Goal: Find contact information: Find contact information

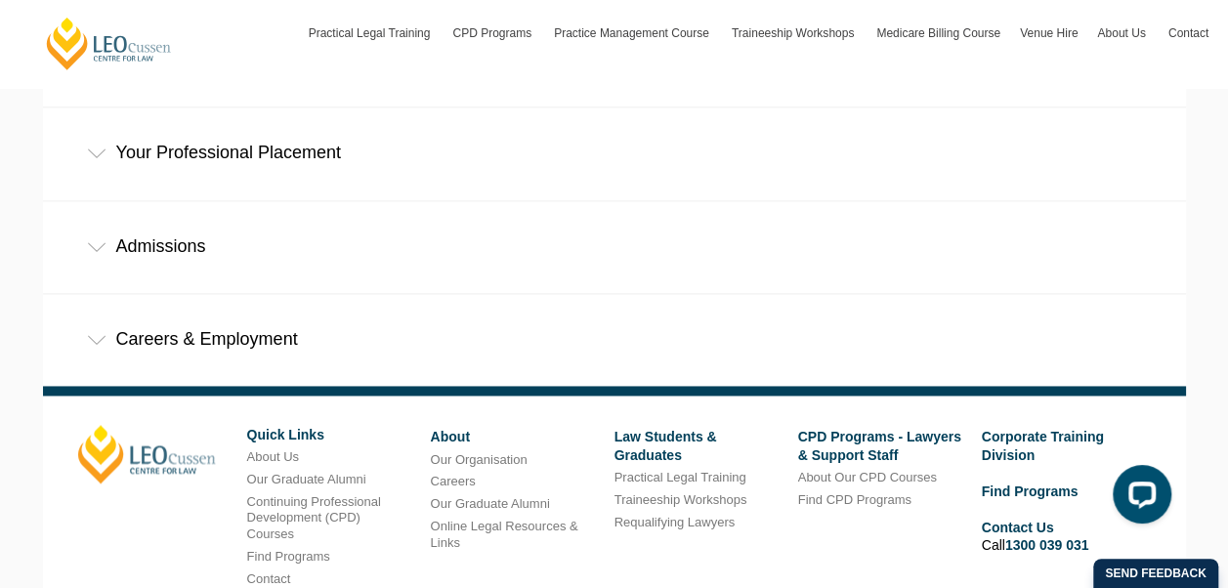
scroll to position [1243, 0]
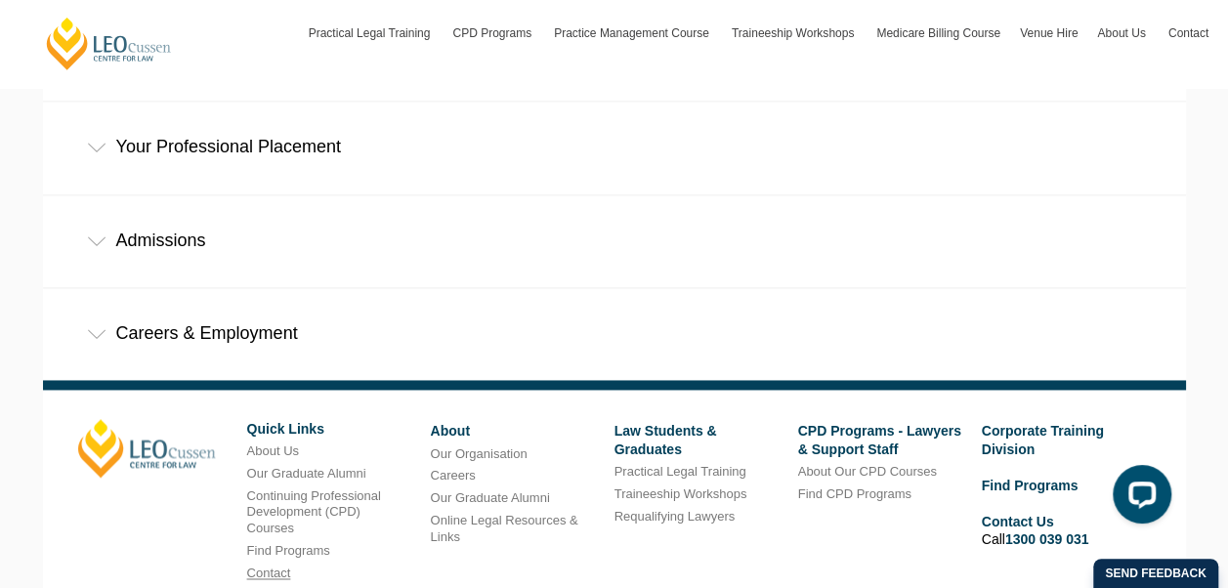
click at [283, 566] on link "Contact" at bounding box center [269, 573] width 44 height 15
